Goal: Task Accomplishment & Management: Complete application form

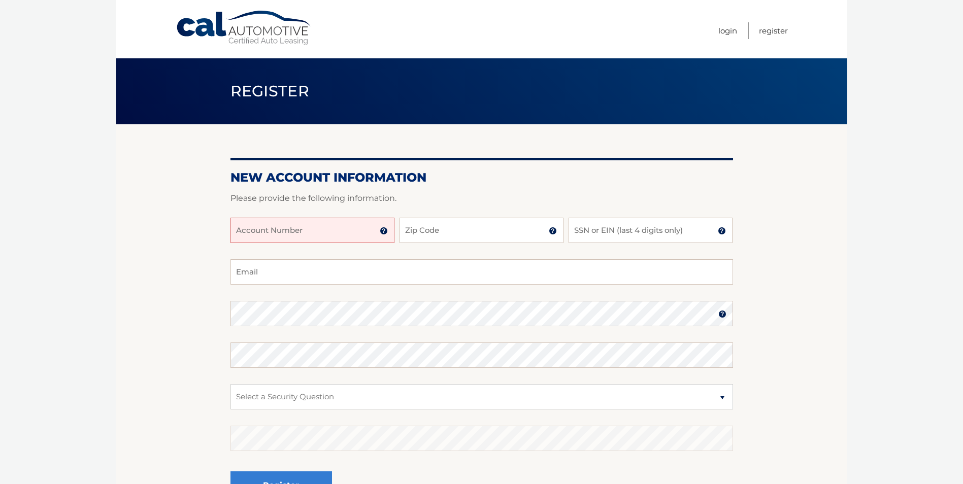
click at [300, 231] on input "Account Number" at bounding box center [313, 230] width 164 height 25
type input "44455984219"
click at [476, 225] on input "Zip Code" at bounding box center [482, 230] width 164 height 25
type input "14001"
click at [612, 233] on input "SSN or EIN (last 4 digits only)" at bounding box center [651, 230] width 164 height 25
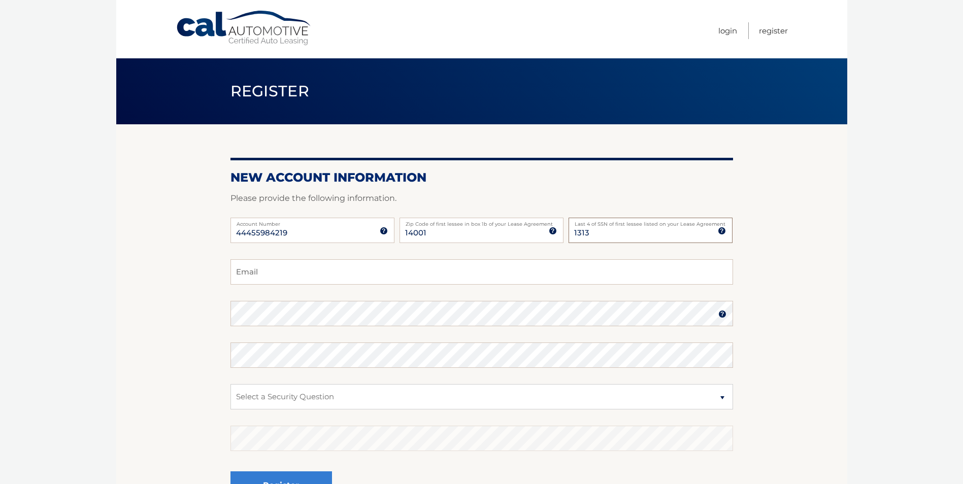
type input "1313"
click at [284, 271] on input "Email" at bounding box center [482, 272] width 503 height 25
type input "[EMAIL_ADDRESS][DOMAIN_NAME]"
click at [724, 312] on img at bounding box center [723, 314] width 8 height 8
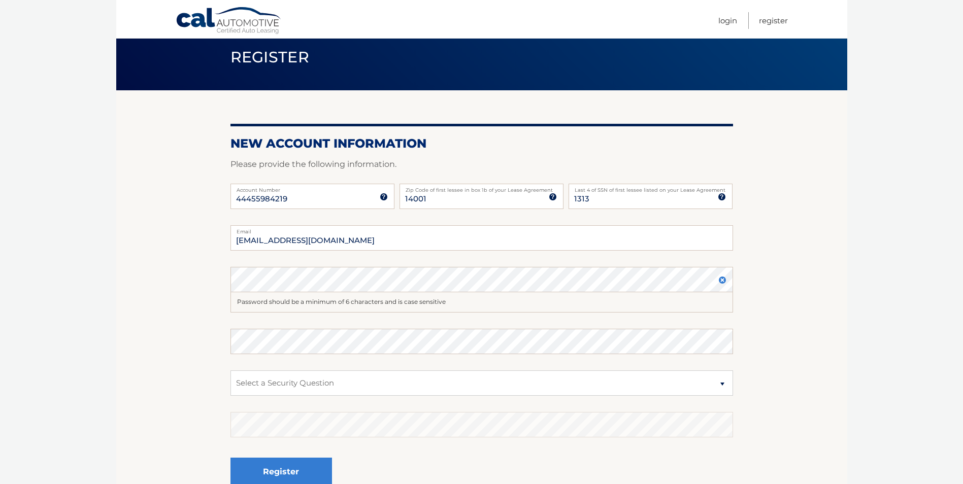
scroll to position [33, 0]
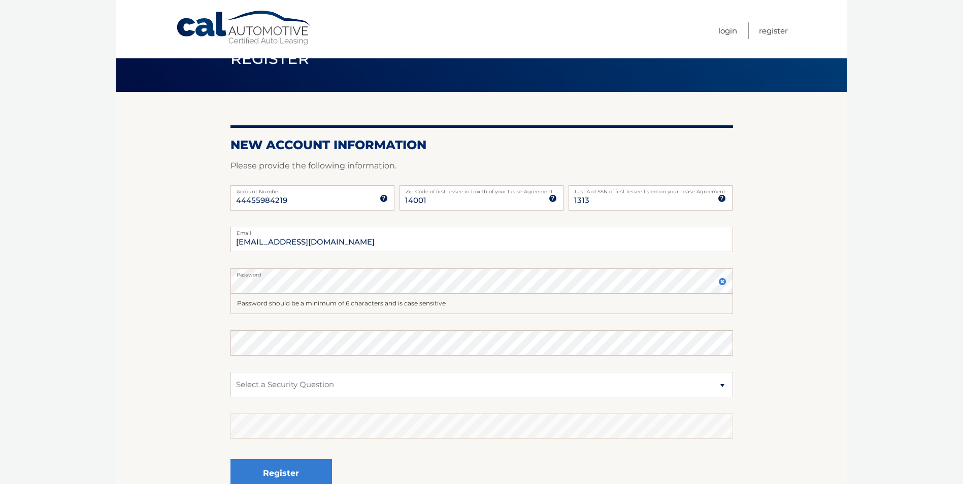
click at [720, 279] on img at bounding box center [723, 282] width 8 height 8
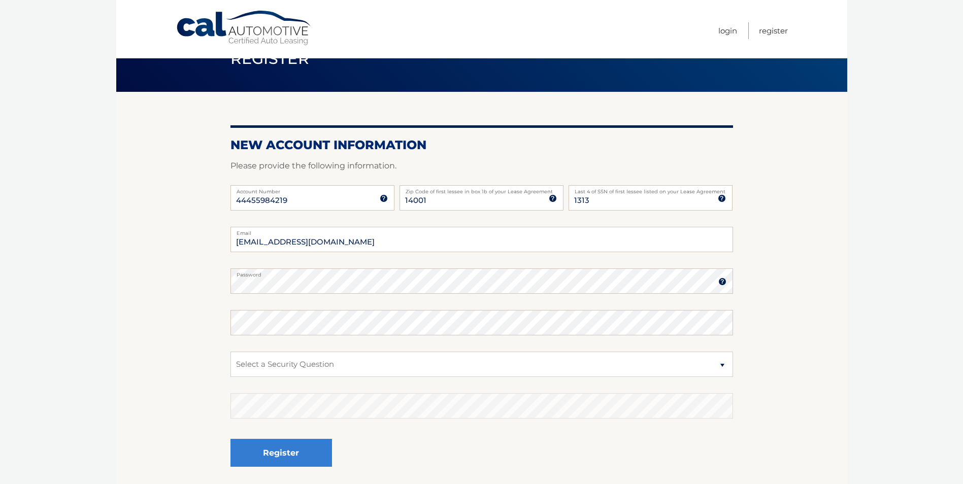
click at [721, 279] on img at bounding box center [723, 282] width 8 height 8
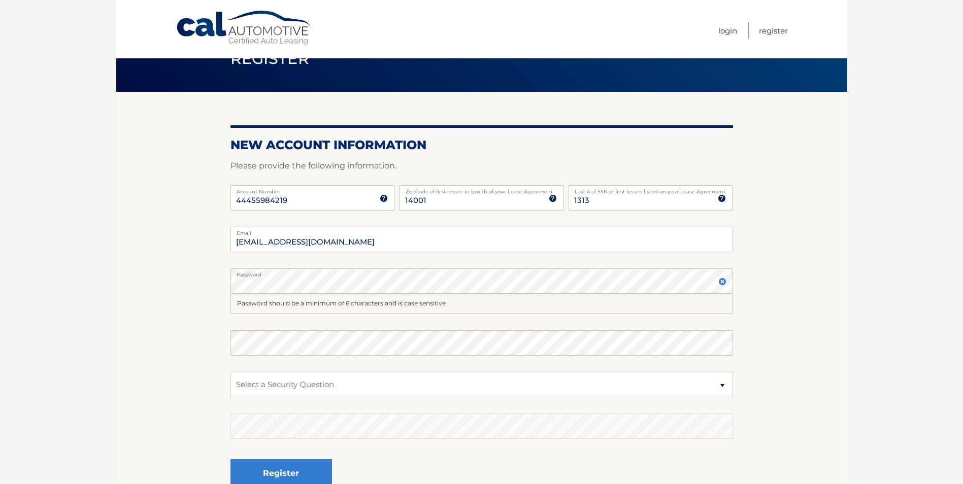
click at [723, 278] on img at bounding box center [723, 282] width 8 height 8
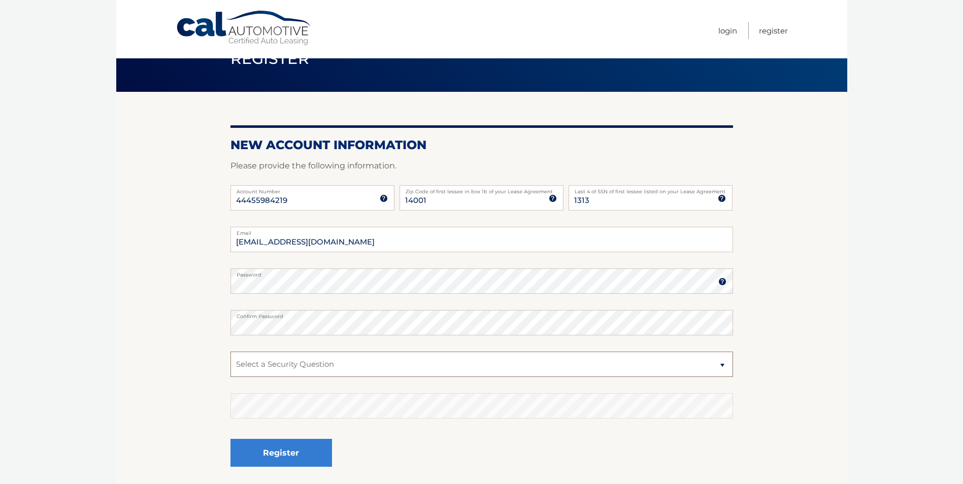
click at [723, 363] on select "Select a Security Question What was the name of your elementary school? What is…" at bounding box center [482, 364] width 503 height 25
select select "1"
click at [231, 352] on select "Select a Security Question What was the name of your elementary school? What is…" at bounding box center [482, 364] width 503 height 25
click at [288, 451] on button "Register" at bounding box center [282, 453] width 102 height 28
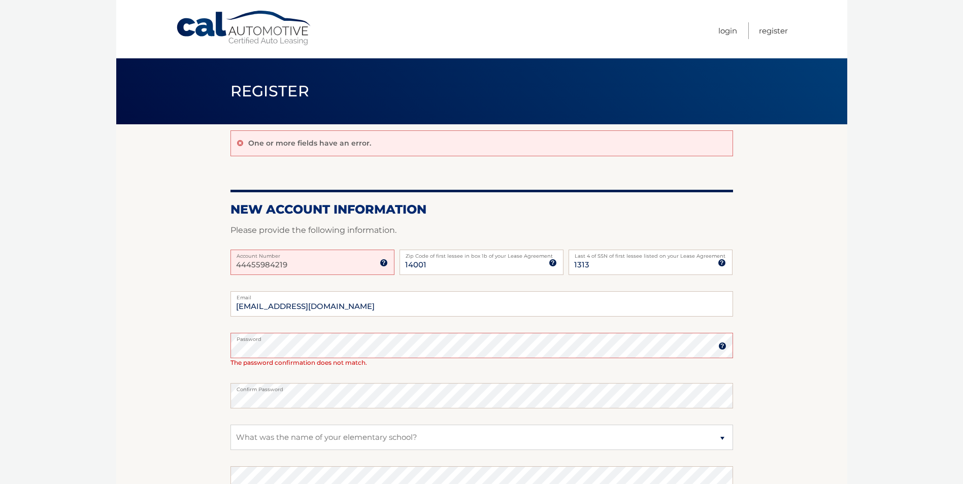
click at [820, 402] on section "One or more fields have an error. New Account Information Please provide the fo…" at bounding box center [481, 342] width 731 height 437
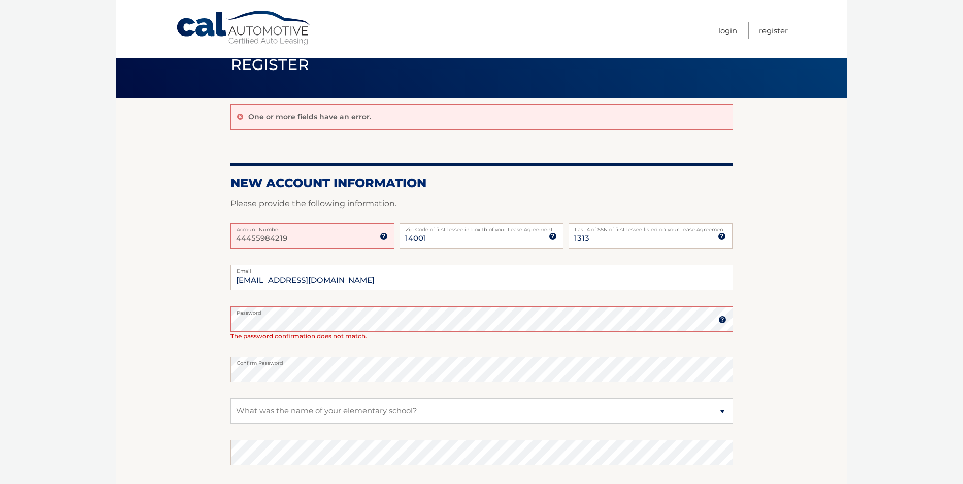
scroll to position [51, 0]
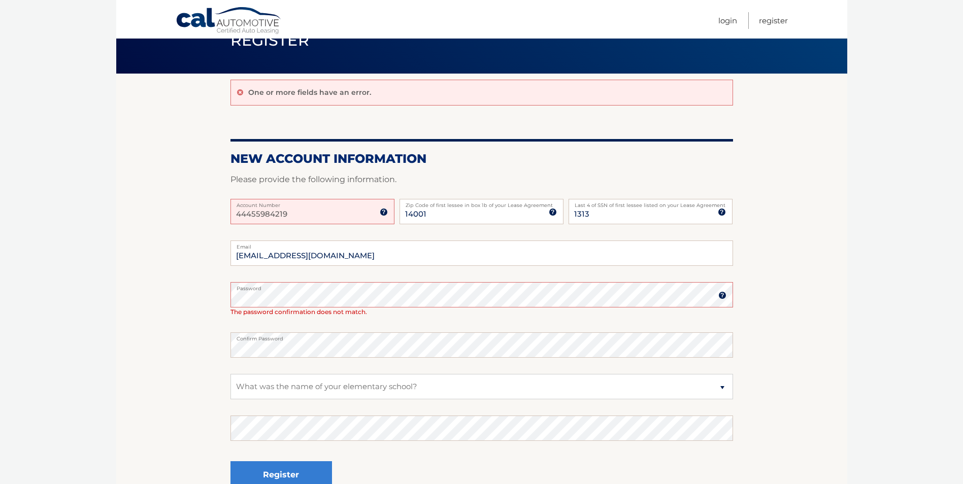
click at [350, 215] on input "44455984219" at bounding box center [313, 211] width 164 height 25
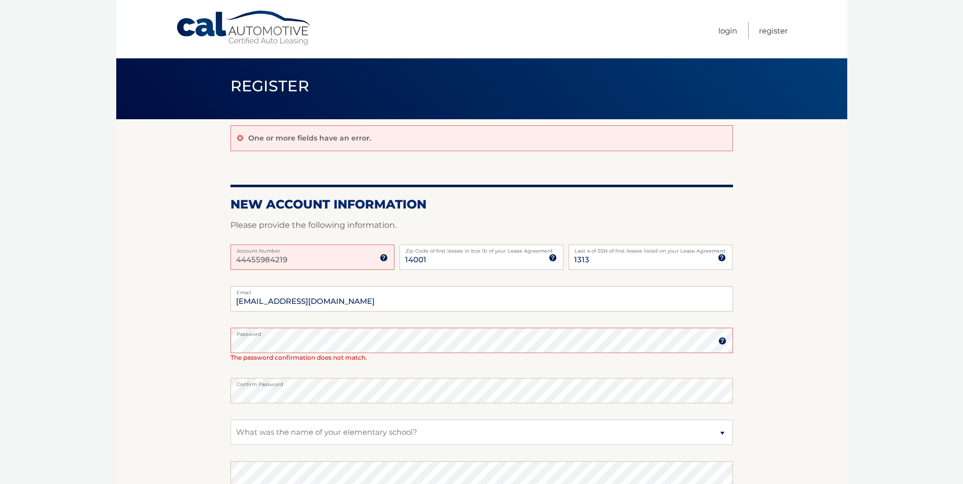
scroll to position [0, 0]
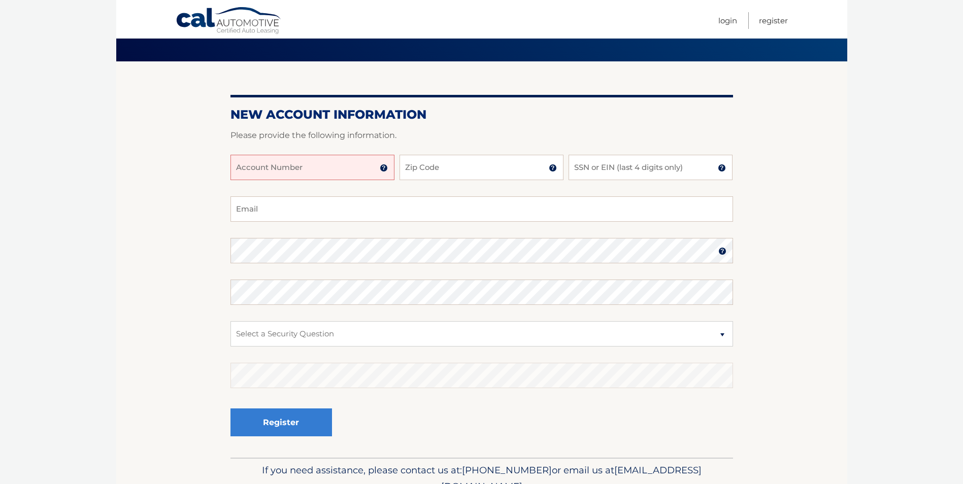
scroll to position [63, 0]
click at [314, 167] on input "Account Number" at bounding box center [313, 167] width 164 height 25
type input "44455984219"
click at [459, 165] on input "Zip Code" at bounding box center [482, 167] width 164 height 25
type input "14001"
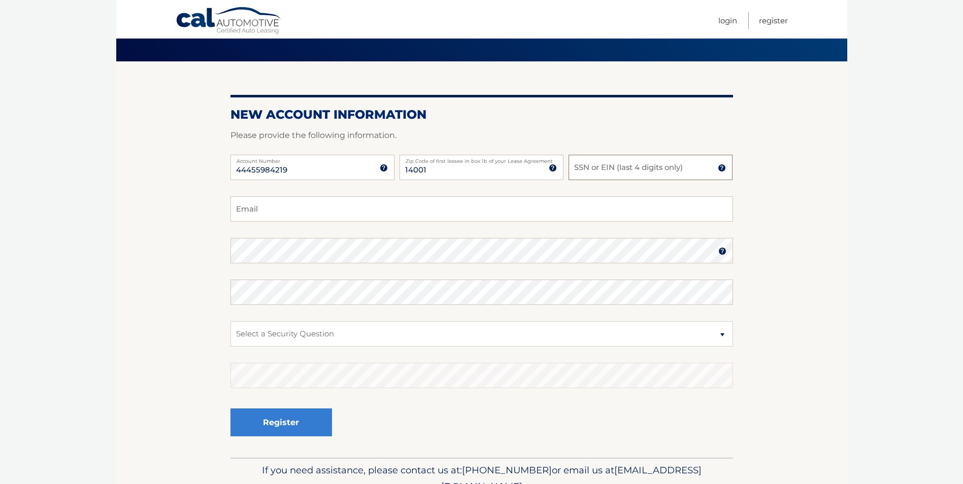
click at [601, 172] on input "SSN or EIN (last 4 digits only)" at bounding box center [651, 167] width 164 height 25
type input "1313"
click at [274, 212] on input "Email" at bounding box center [482, 209] width 503 height 25
type input "[EMAIL_ADDRESS][DOMAIN_NAME]"
